Goal: Task Accomplishment & Management: Complete application form

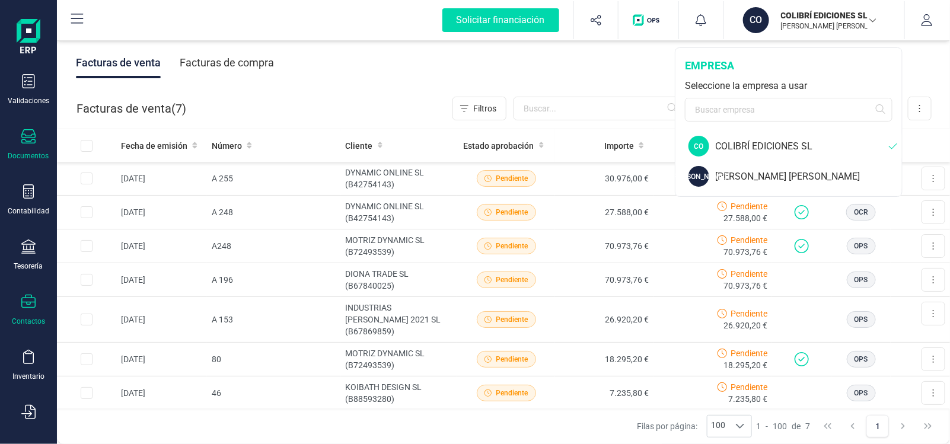
scroll to position [143, 0]
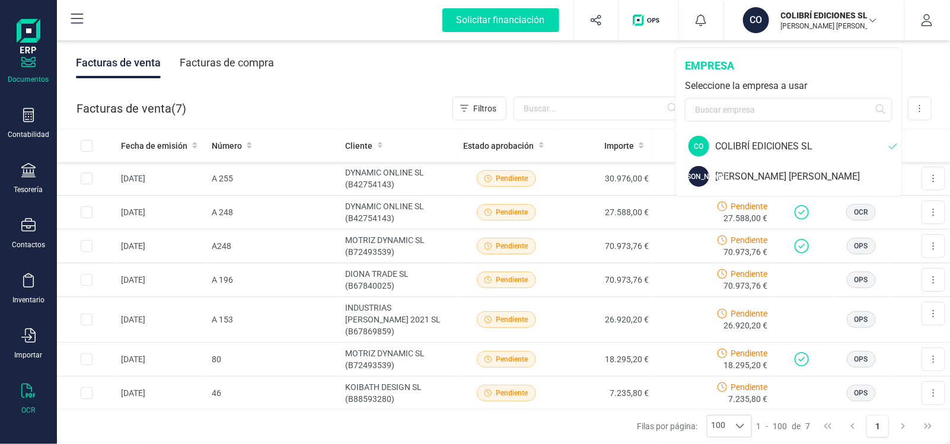
click at [30, 396] on div at bounding box center [28, 392] width 14 height 17
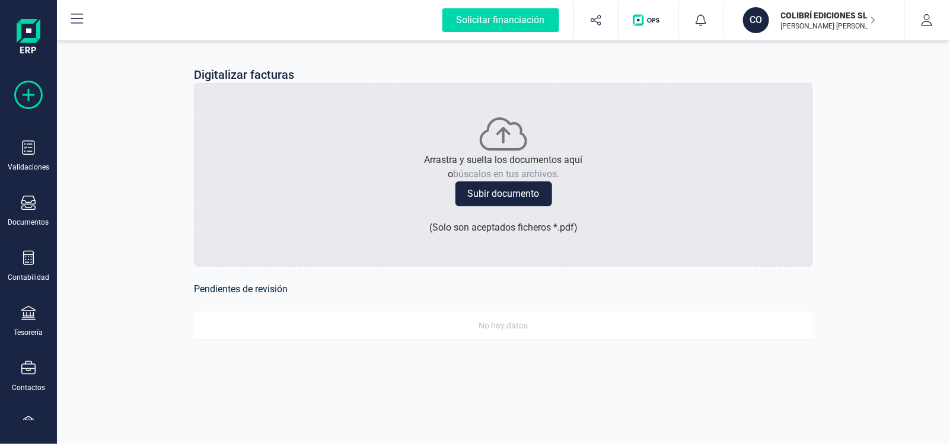
click at [29, 92] on icon at bounding box center [28, 95] width 28 height 28
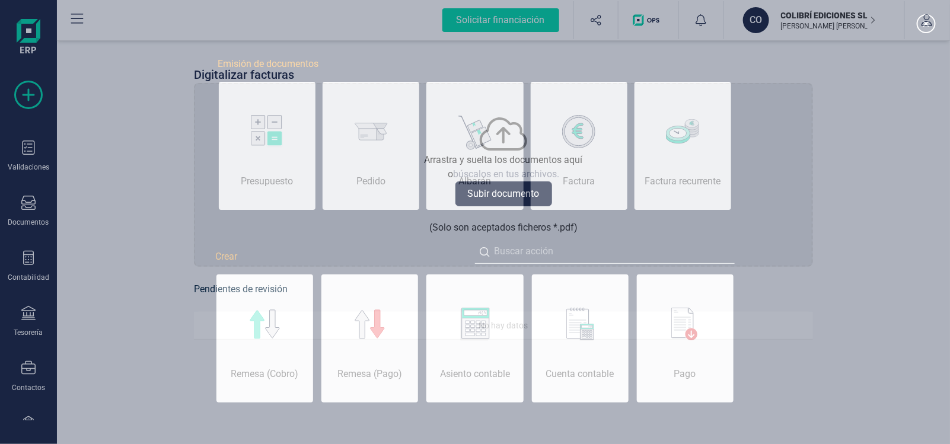
scroll to position [0, 59]
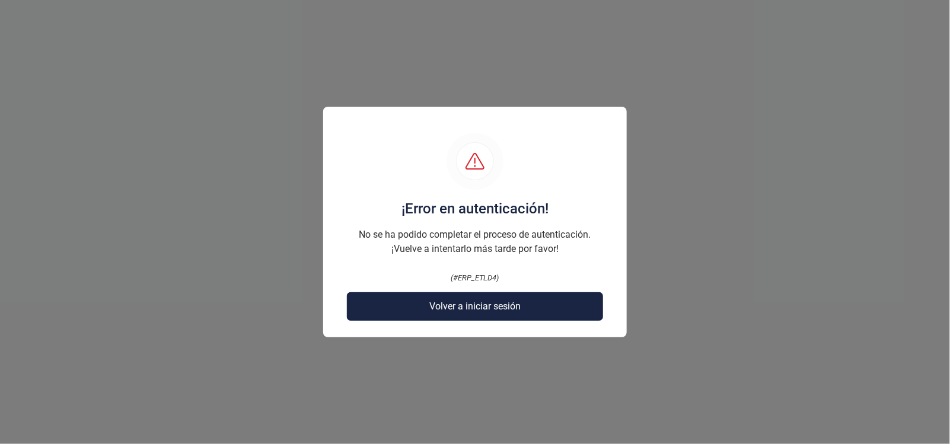
click at [459, 309] on span "Volver a iniciar sesión" at bounding box center [474, 306] width 91 height 14
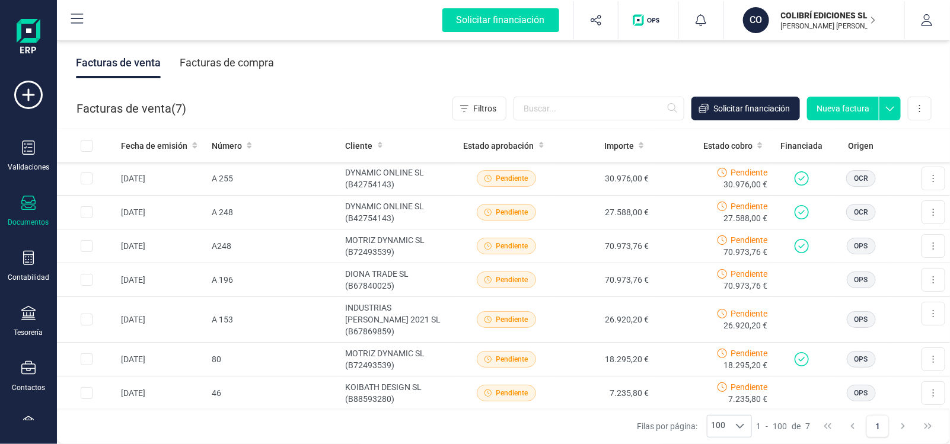
click at [691, 66] on div "Facturas de venta Facturas de compra" at bounding box center [503, 63] width 893 height 50
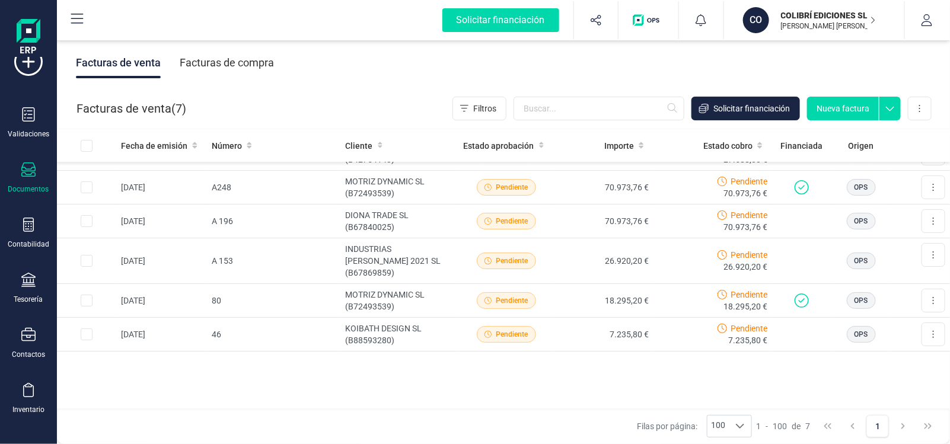
scroll to position [59, 0]
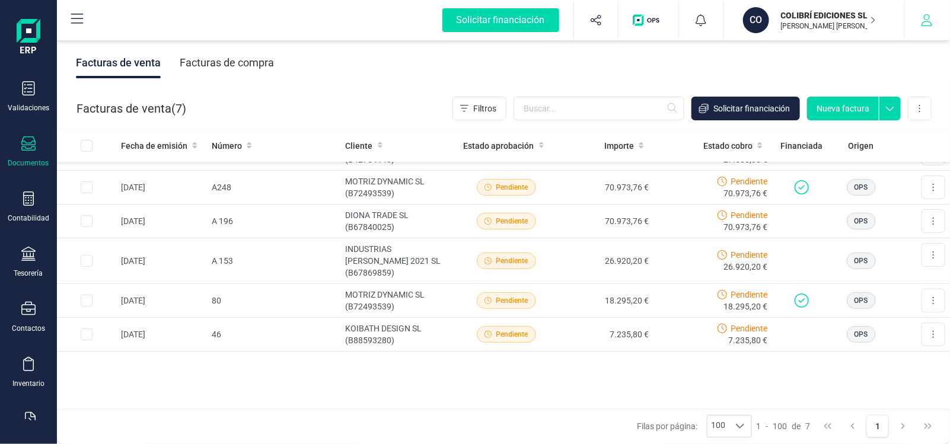
click at [938, 25] on button "button" at bounding box center [927, 20] width 44 height 38
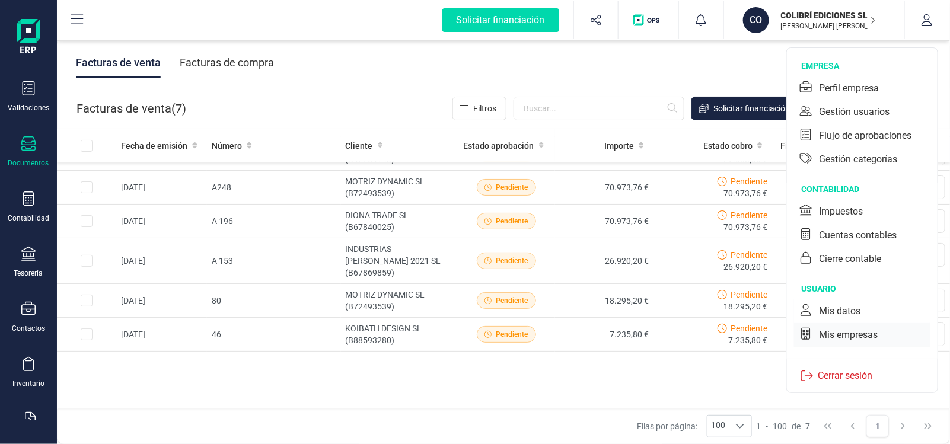
click at [847, 335] on div "Mis empresas" at bounding box center [848, 335] width 59 height 14
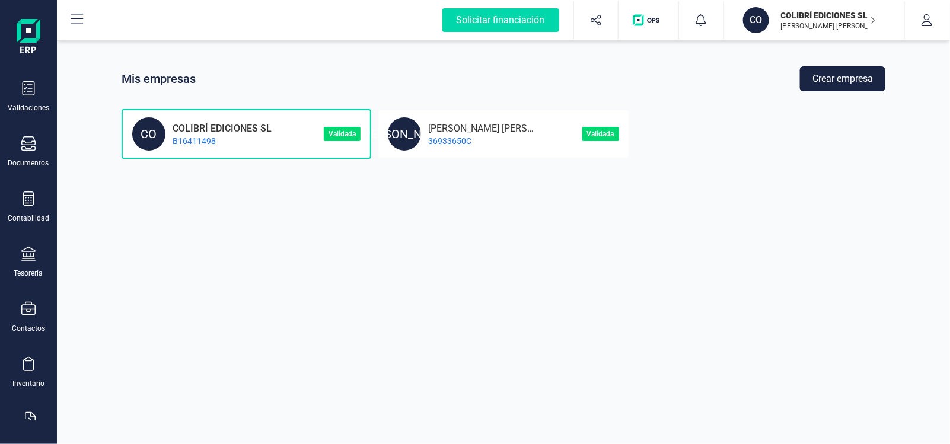
click at [868, 78] on button "Crear empresa" at bounding box center [842, 78] width 85 height 25
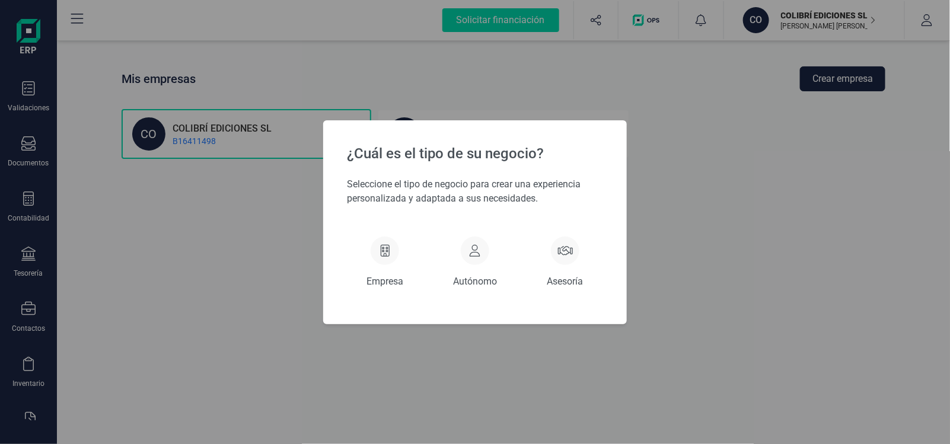
click at [692, 216] on div "¿Cuál es el tipo de su negocio? Seleccione el tipo de negocio para crear una ex…" at bounding box center [475, 222] width 950 height 444
click at [382, 254] on icon at bounding box center [385, 251] width 9 height 12
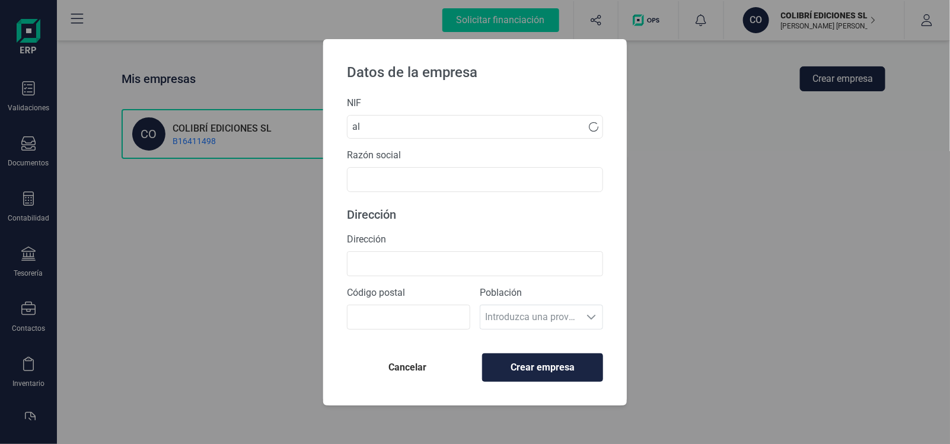
type input "a"
type input "b"
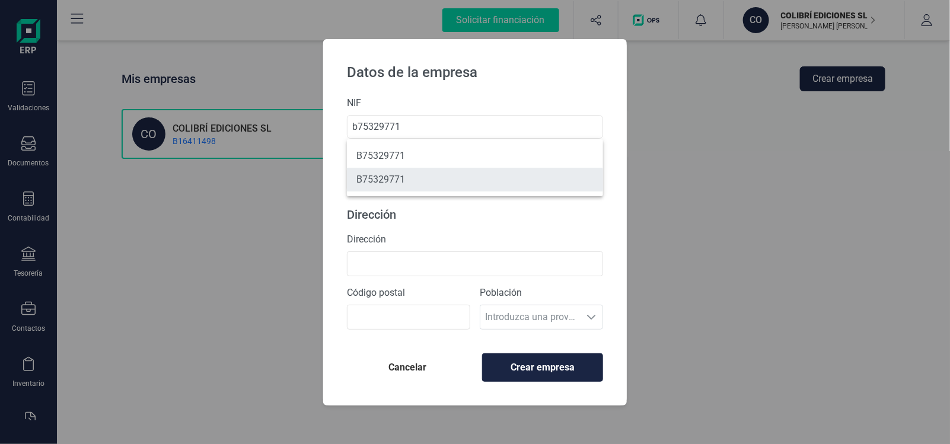
click at [376, 183] on li "B75329771" at bounding box center [475, 180] width 256 height 24
type input "B75329771"
type input "ALMENDRAS Y CEREALES MANVASA SL"
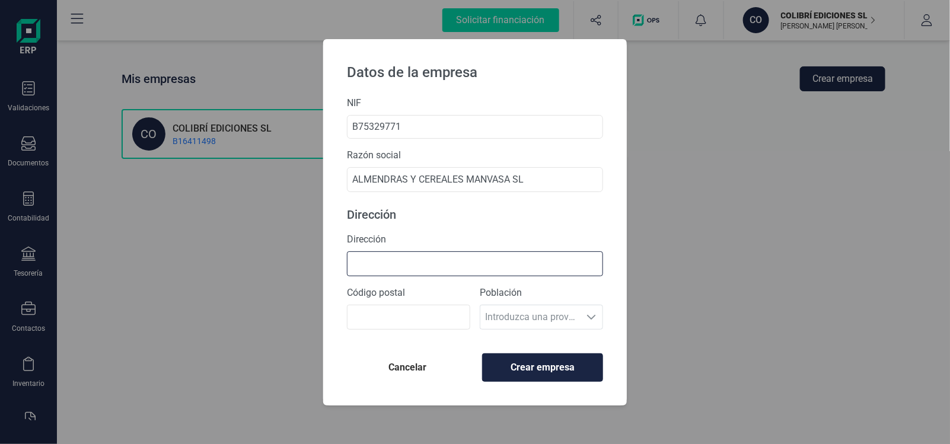
click at [378, 270] on input "Dirección" at bounding box center [475, 263] width 256 height 25
type input "Ctra [GEOGRAPHIC_DATA][PERSON_NAME] 1.5"
click at [374, 320] on input "Código postal" at bounding box center [408, 317] width 123 height 25
click at [599, 320] on div at bounding box center [591, 317] width 23 height 24
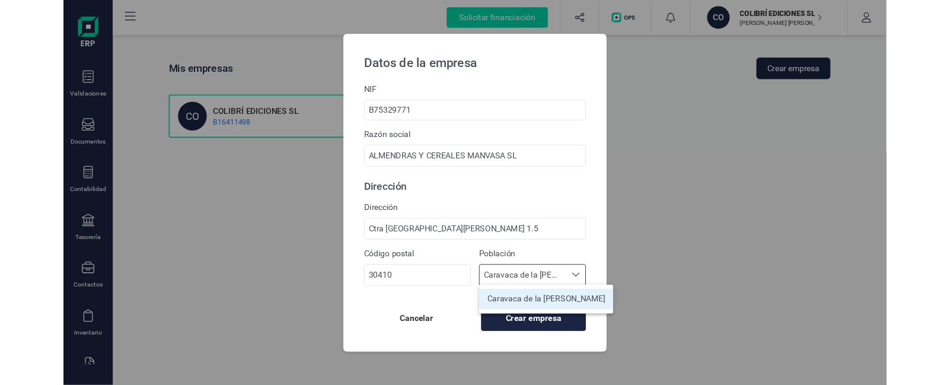
scroll to position [7, 52]
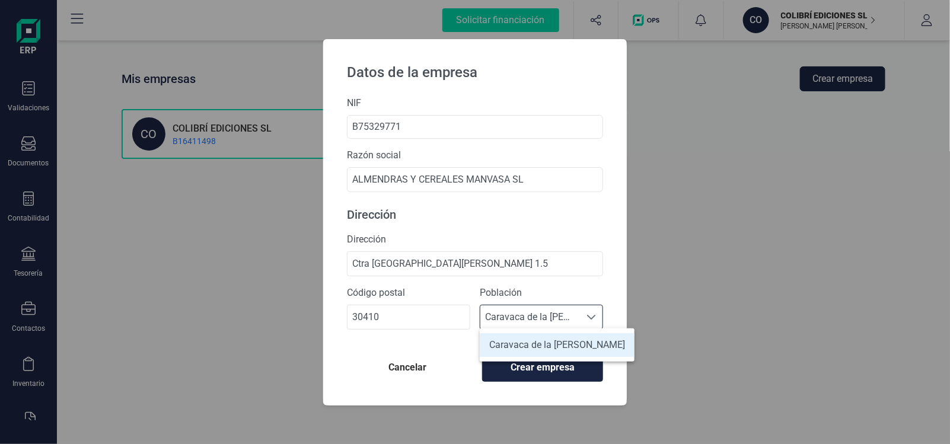
click at [590, 309] on div at bounding box center [591, 317] width 23 height 24
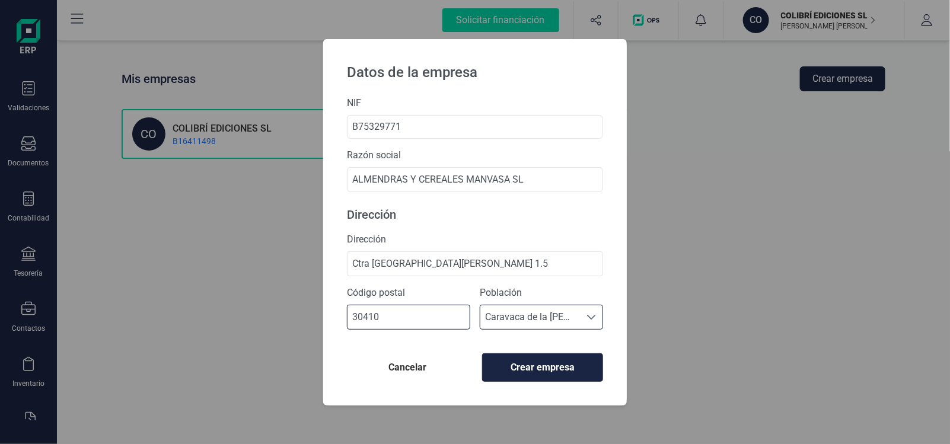
click at [386, 321] on input "30410" at bounding box center [408, 317] width 123 height 25
type input "30410"
click at [595, 317] on span at bounding box center [590, 316] width 9 height 9
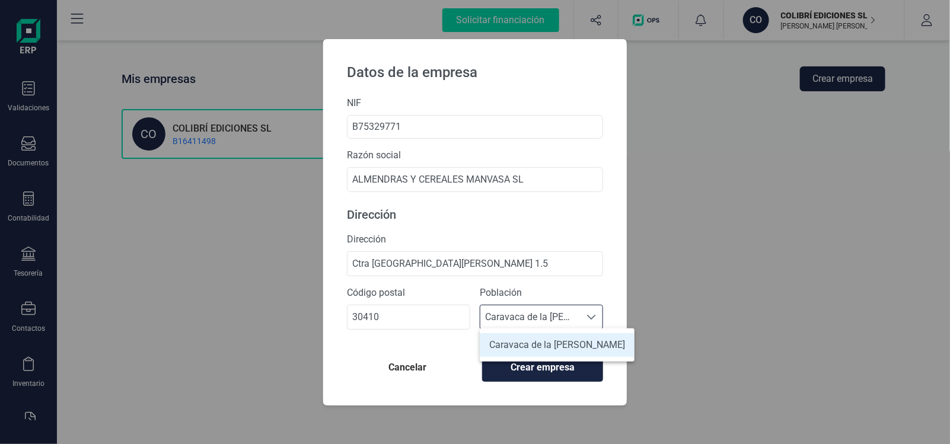
click at [560, 347] on li "Caravaca de la [PERSON_NAME]" at bounding box center [557, 345] width 155 height 24
click at [570, 339] on li "Caravaca de la [PERSON_NAME]" at bounding box center [557, 345] width 155 height 24
click at [596, 315] on span at bounding box center [590, 316] width 9 height 9
click at [568, 321] on span "Caravaca de la [PERSON_NAME]" at bounding box center [530, 317] width 100 height 24
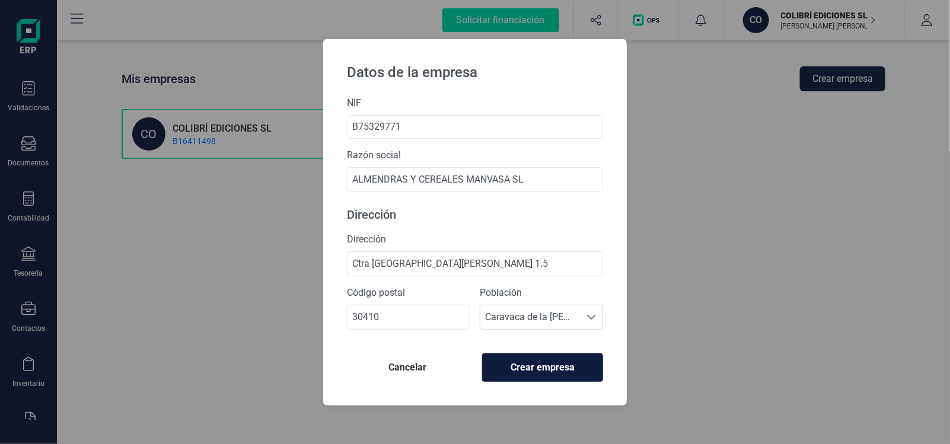
click at [555, 370] on span "Crear empresa" at bounding box center [542, 367] width 101 height 14
